Goal: Browse casually: Explore the website without a specific task or goal

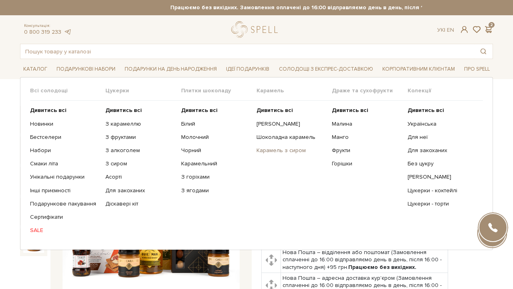
click at [270, 153] on link "Карамель з сиром" at bounding box center [291, 150] width 69 height 7
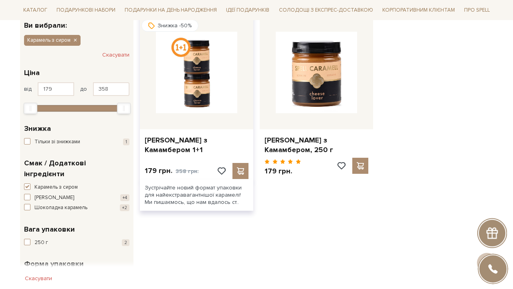
click at [198, 45] on img at bounding box center [196, 72] width 81 height 81
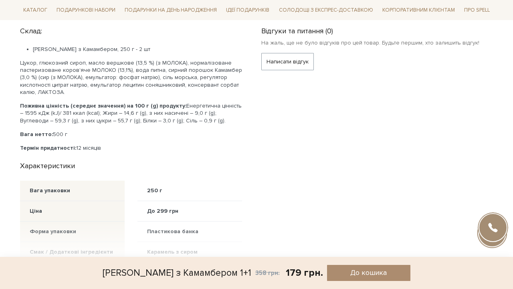
scroll to position [465, 0]
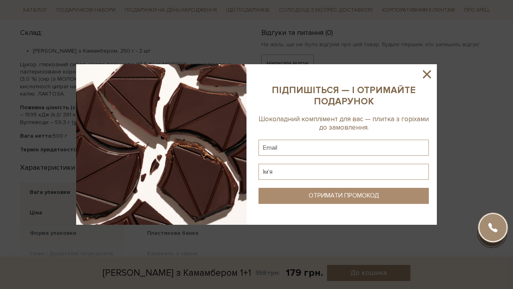
click at [426, 74] on icon at bounding box center [427, 74] width 14 height 14
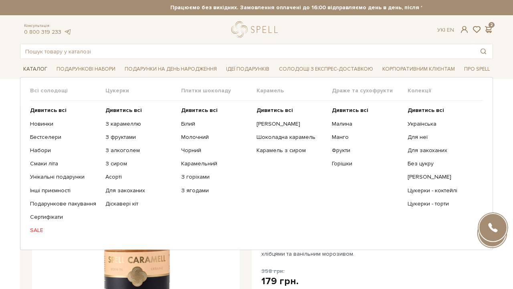
scroll to position [0, 0]
click at [266, 108] on b "Дивитись всі" at bounding box center [275, 110] width 37 height 7
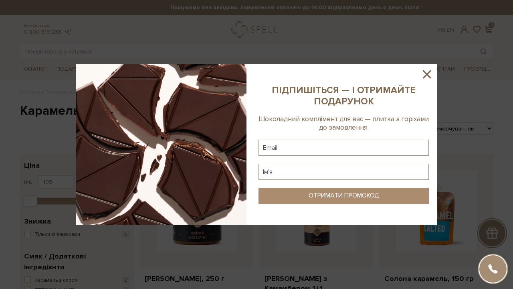
click at [426, 72] on icon at bounding box center [427, 74] width 14 height 14
